Goal: Use online tool/utility

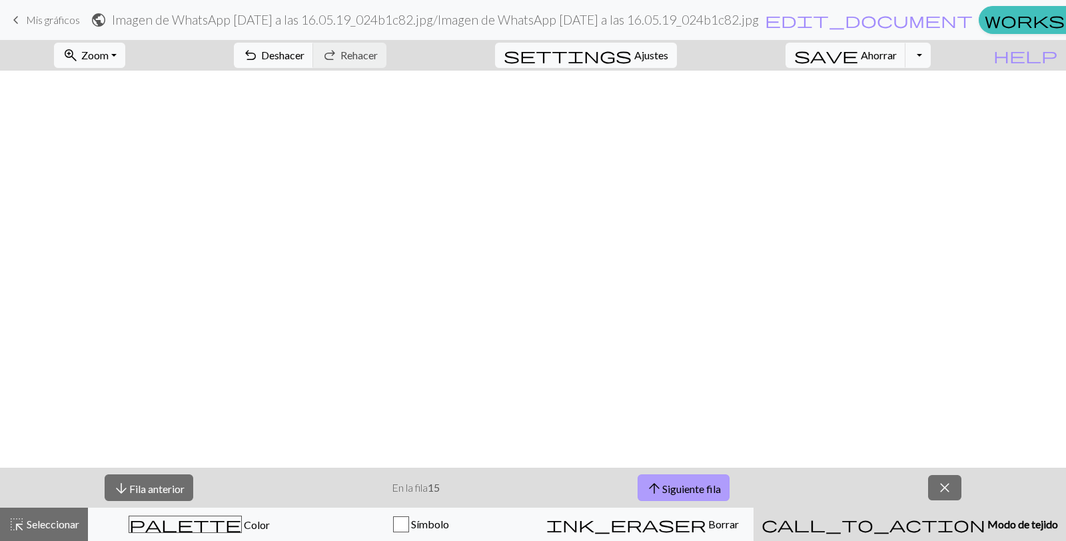
scroll to position [1007, 0]
click at [699, 484] on font "Siguiente fila" at bounding box center [691, 488] width 59 height 13
click at [721, 484] on font "Siguiente fila" at bounding box center [691, 488] width 59 height 13
click at [669, 485] on font "Siguiente fila" at bounding box center [691, 488] width 59 height 13
click at [701, 476] on button "arrow_upward Siguiente fila" at bounding box center [683, 487] width 92 height 27
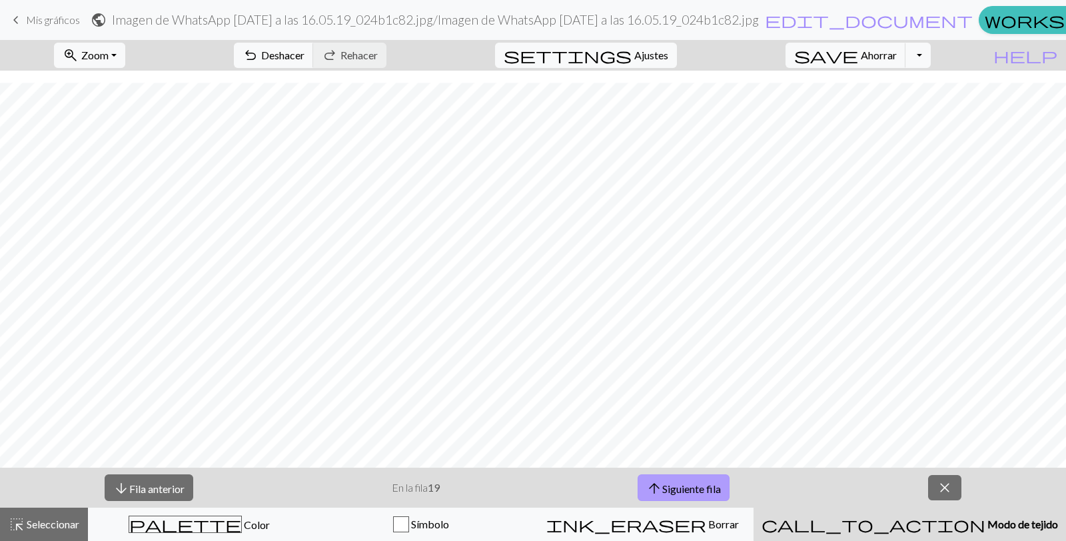
click at [659, 492] on span "arrow_upward" at bounding box center [654, 488] width 16 height 19
click at [676, 486] on font "Siguiente fila" at bounding box center [691, 488] width 59 height 13
click at [687, 484] on font "Siguiente fila" at bounding box center [691, 488] width 59 height 13
click at [709, 488] on font "Siguiente fila" at bounding box center [691, 488] width 59 height 13
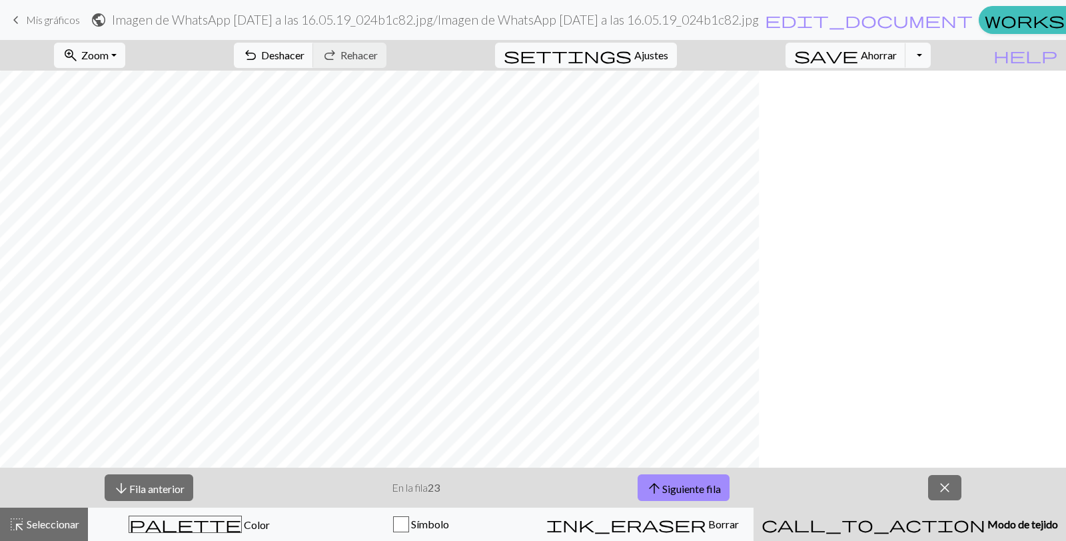
scroll to position [958, 19]
click at [40, 517] on font "Seleccionar" at bounding box center [53, 523] width 53 height 13
click at [55, 517] on font "Seleccionar" at bounding box center [53, 523] width 53 height 13
click at [408, 529] on div "Símbolo" at bounding box center [420, 524] width 204 height 16
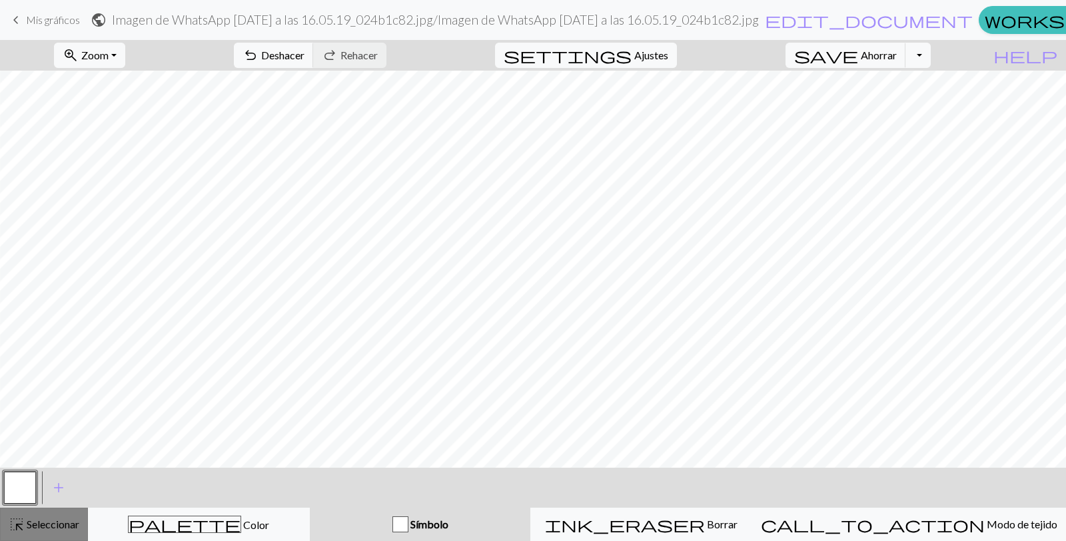
click at [59, 532] on button "highlight_alt Seleccionar Seleccionar" at bounding box center [44, 524] width 88 height 33
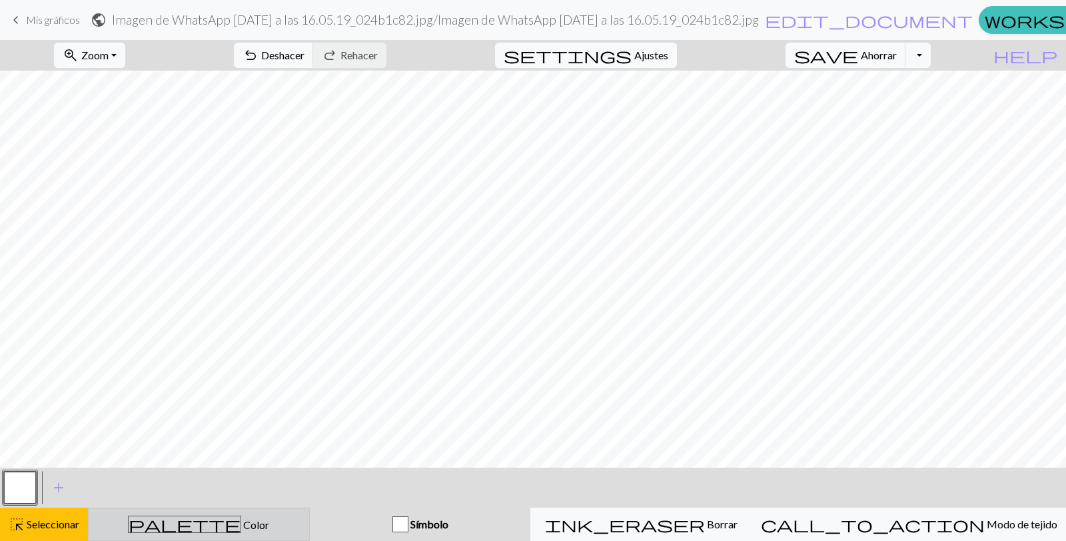
click at [151, 528] on div "palette Color Color" at bounding box center [199, 524] width 204 height 17
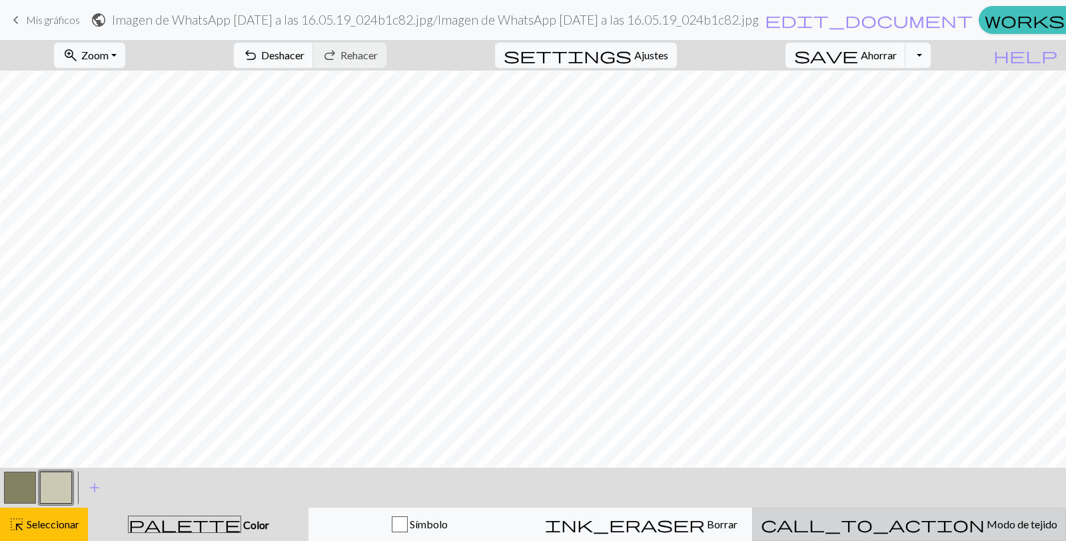
click at [886, 525] on div "call_to_action Modo de tejido Modo de tejido" at bounding box center [909, 524] width 296 height 16
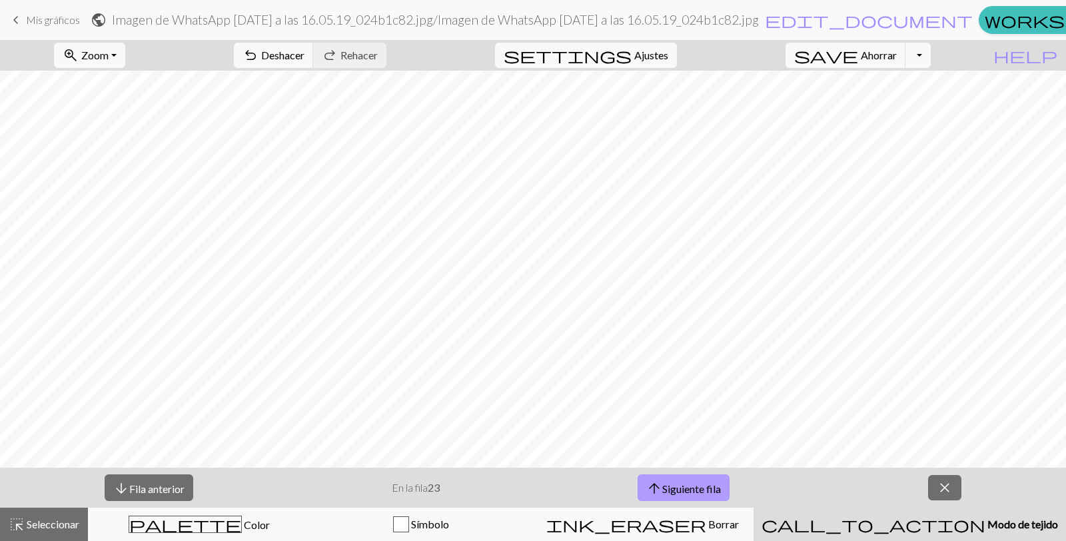
click at [703, 492] on font "Siguiente fila" at bounding box center [691, 488] width 59 height 13
click at [673, 491] on font "Siguiente fila" at bounding box center [691, 488] width 59 height 13
click at [677, 493] on font "Siguiente fila" at bounding box center [691, 488] width 59 height 13
click at [680, 474] on button "arrow_upward Siguiente fila" at bounding box center [683, 487] width 92 height 27
